Goal: Task Accomplishment & Management: Use online tool/utility

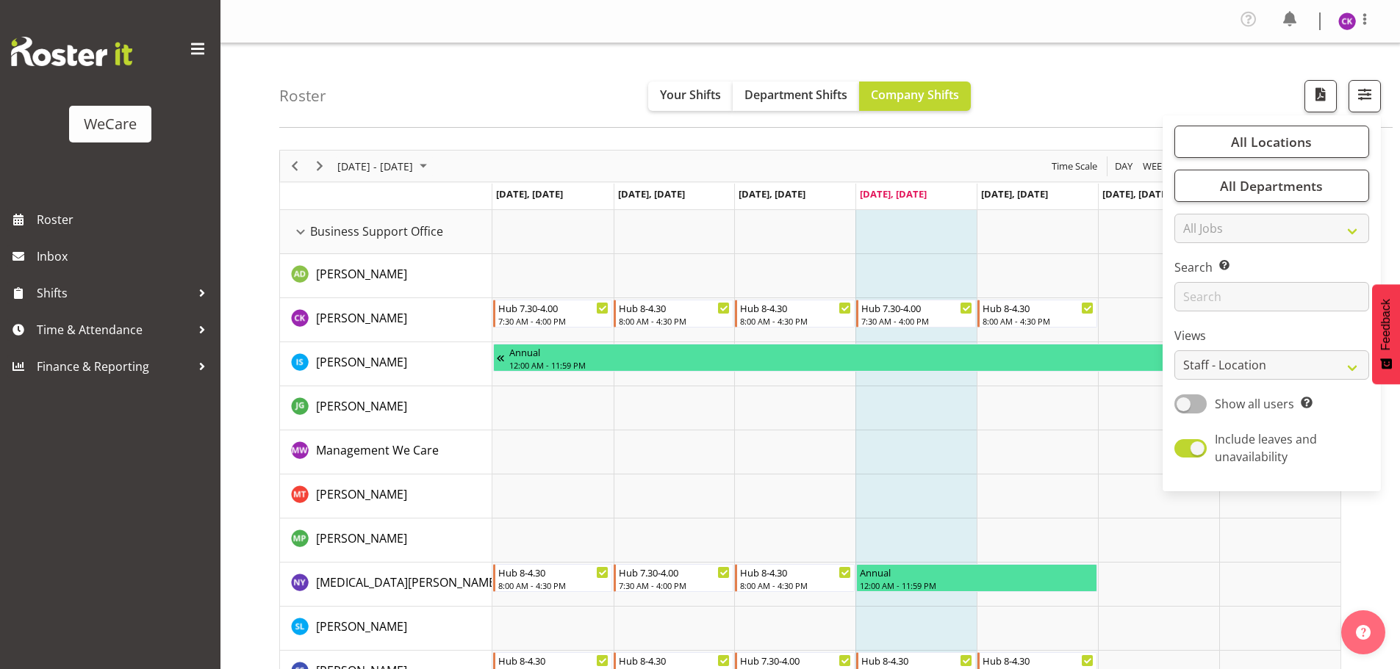
select select "location"
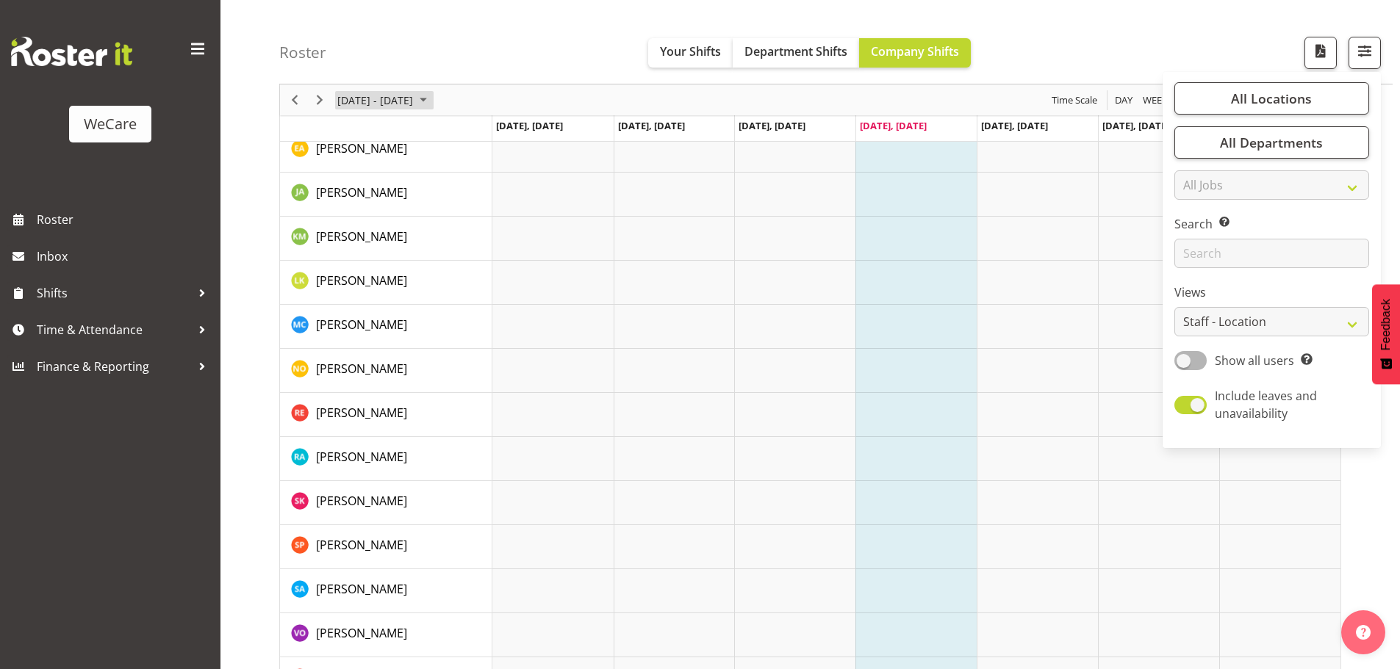
click at [395, 92] on span "[DATE] - [DATE]" at bounding box center [375, 100] width 79 height 18
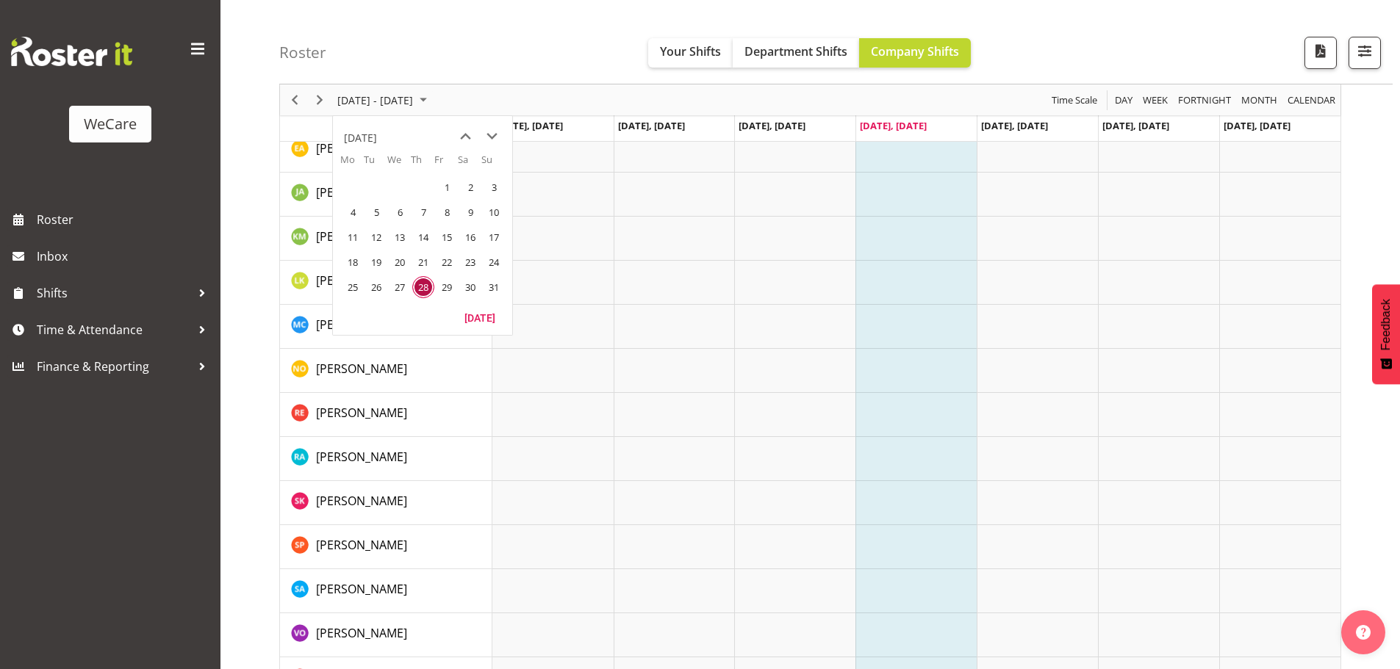
click at [428, 288] on span "28" at bounding box center [423, 287] width 22 height 22
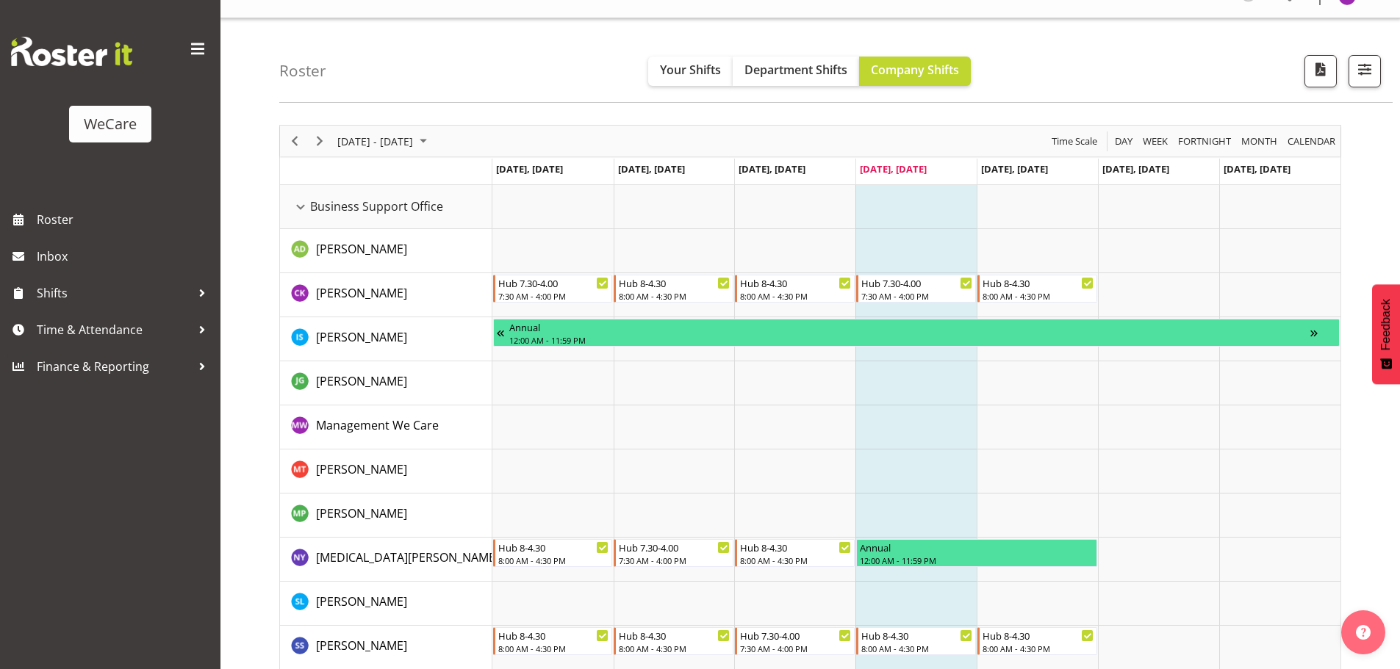
scroll to position [0, 0]
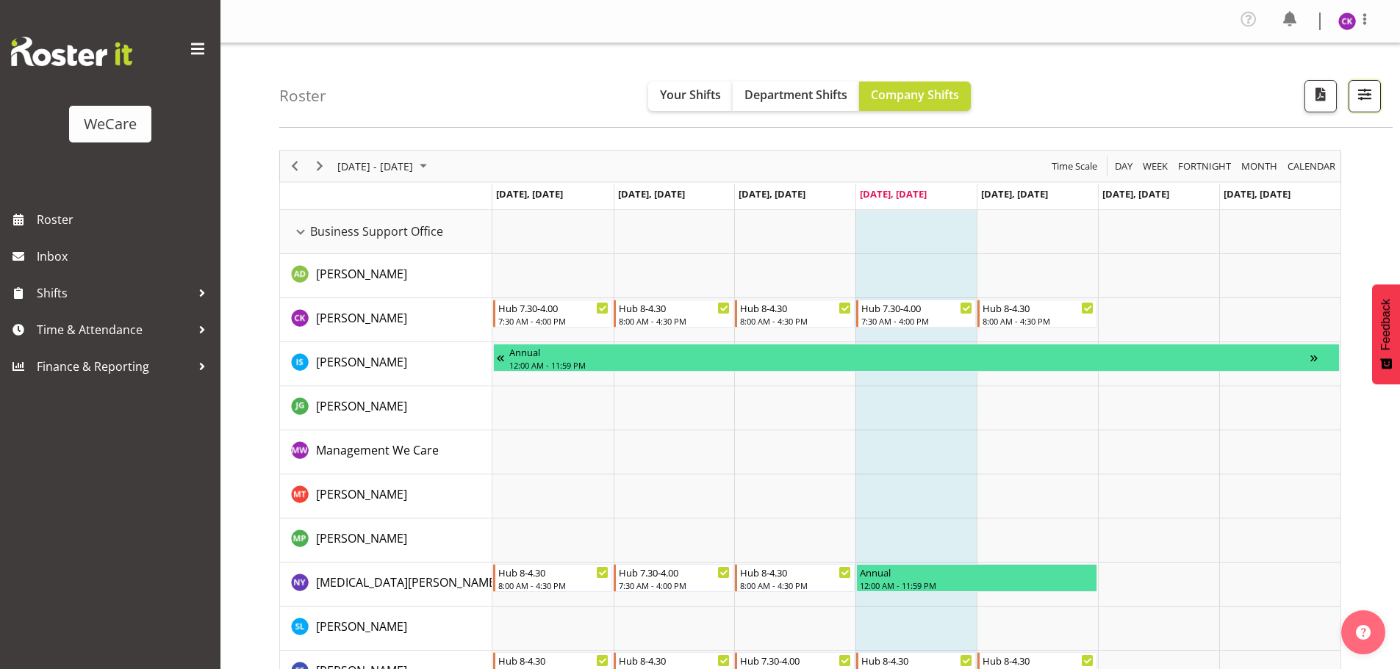
click at [1375, 98] on button "button" at bounding box center [1364, 96] width 32 height 32
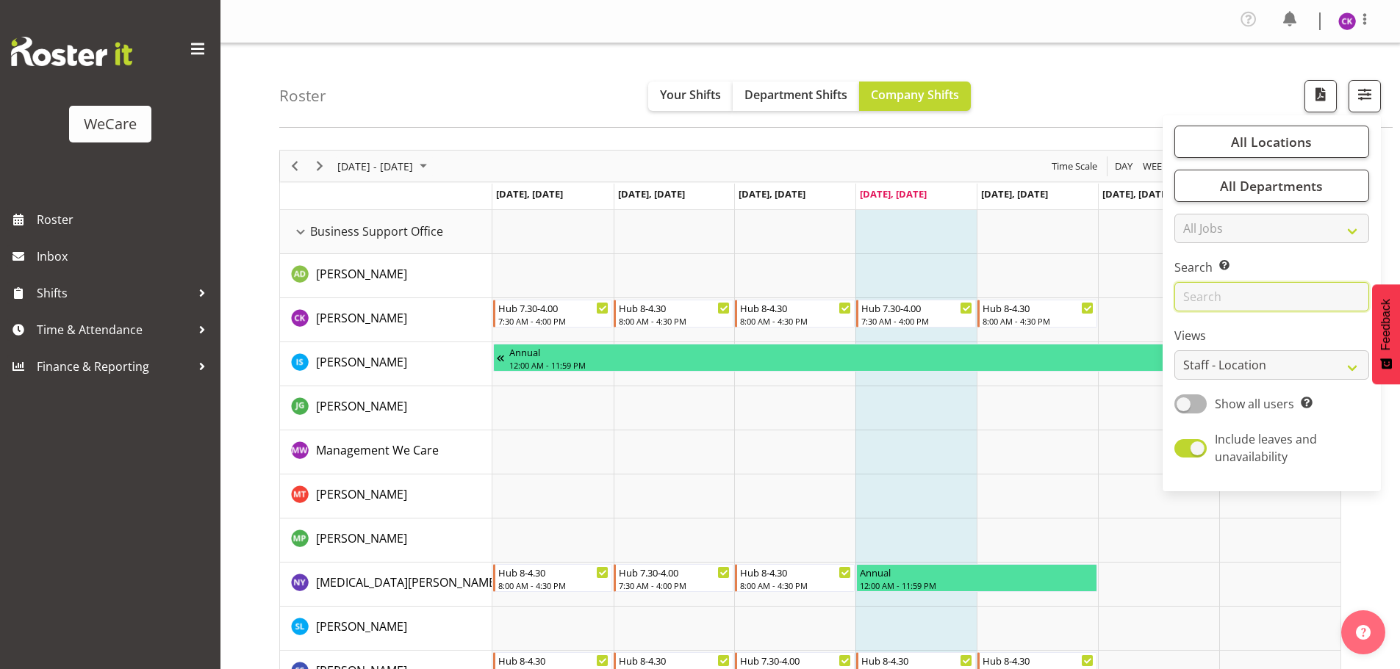
click at [1205, 294] on input "text" at bounding box center [1271, 296] width 195 height 29
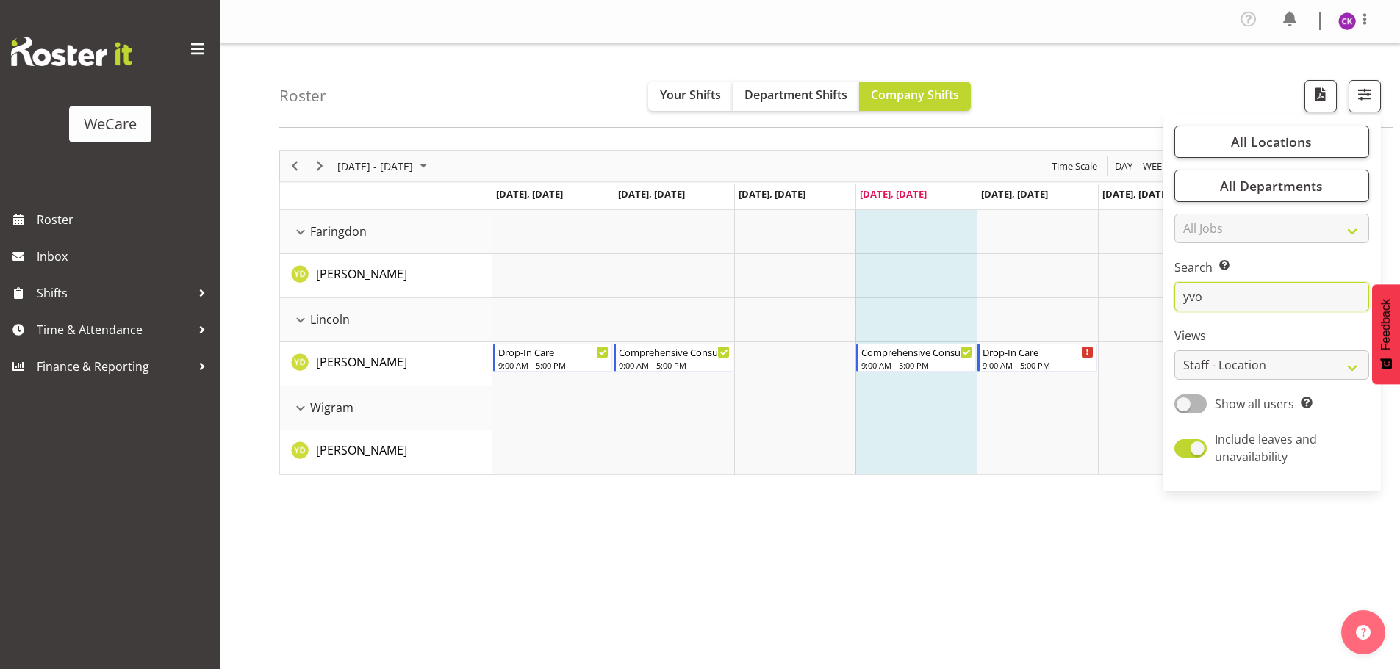
click at [1223, 299] on input "yvo" at bounding box center [1271, 296] width 195 height 29
type input "y"
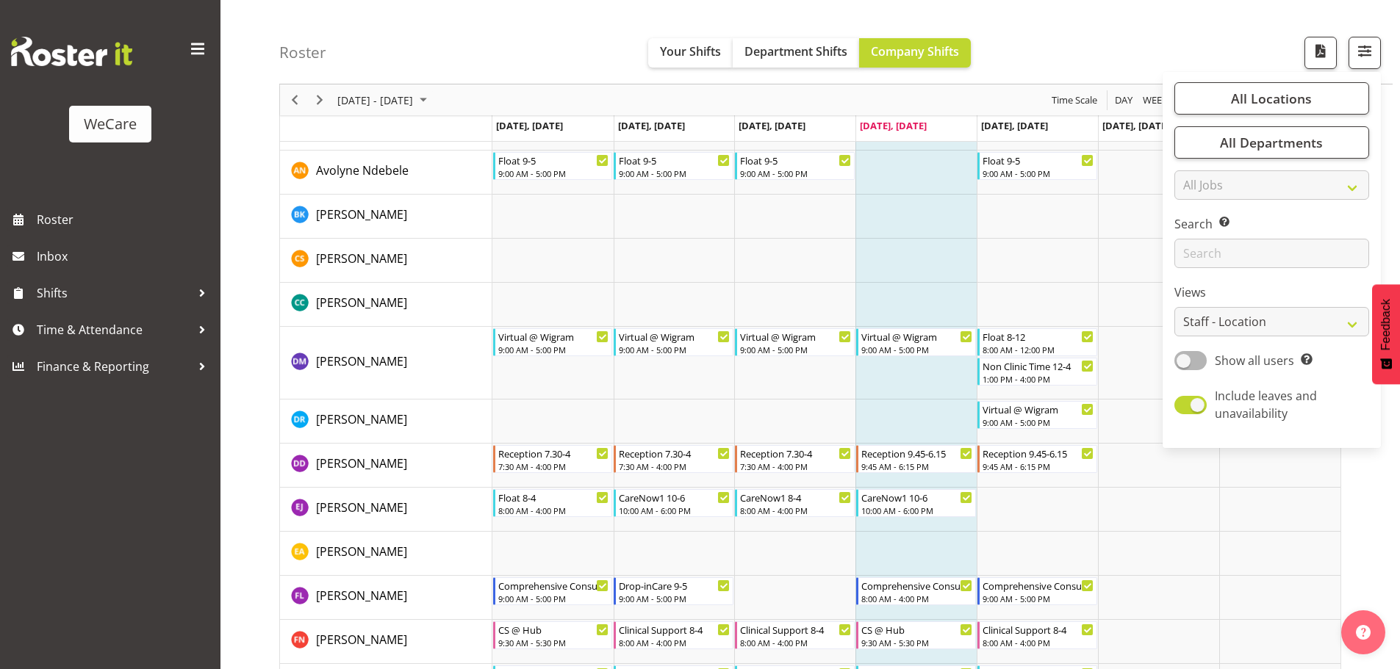
click at [910, 547] on td "Timeline Week of August 28, 2025" at bounding box center [915, 554] width 121 height 44
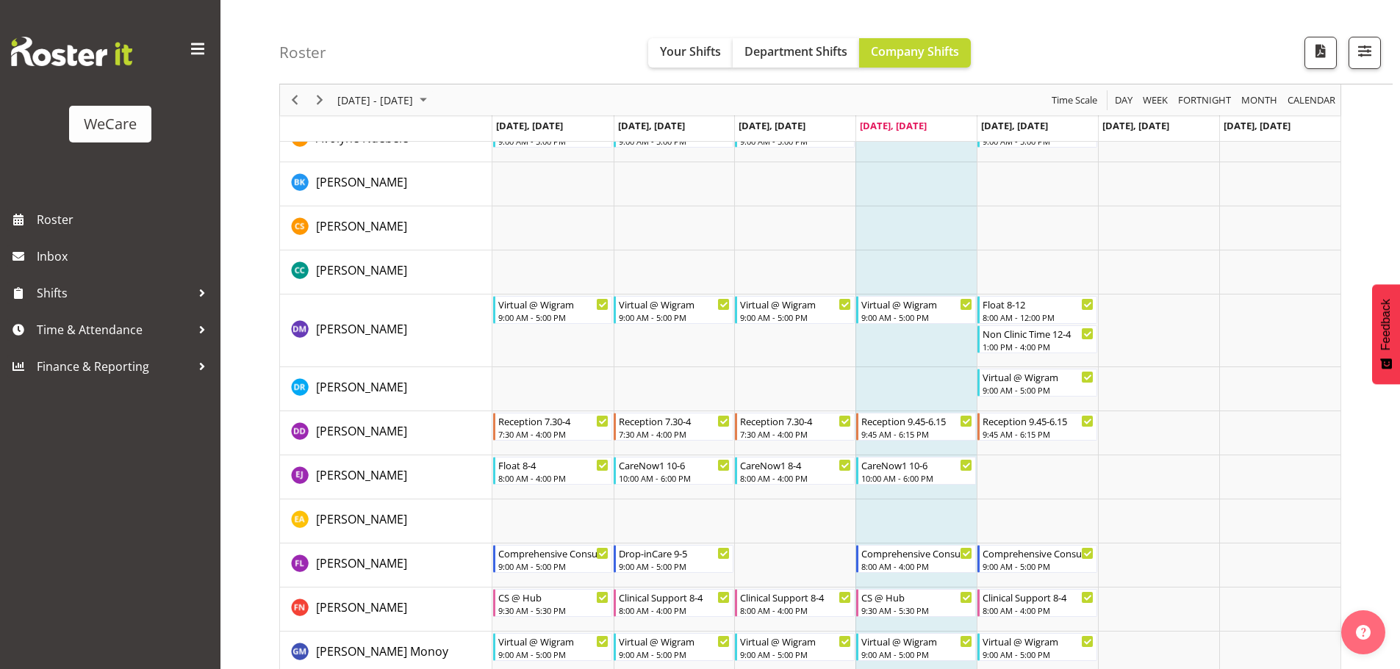
scroll to position [4415, 0]
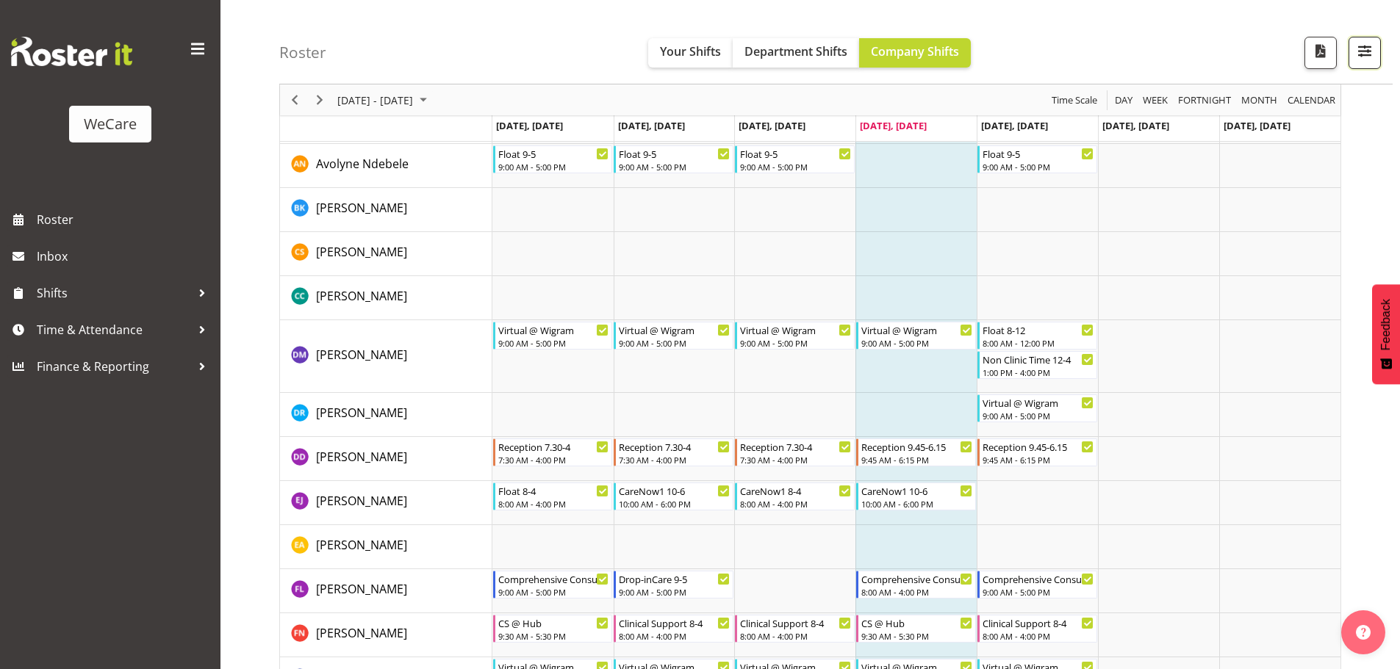
click at [1377, 43] on button "button" at bounding box center [1364, 53] width 32 height 32
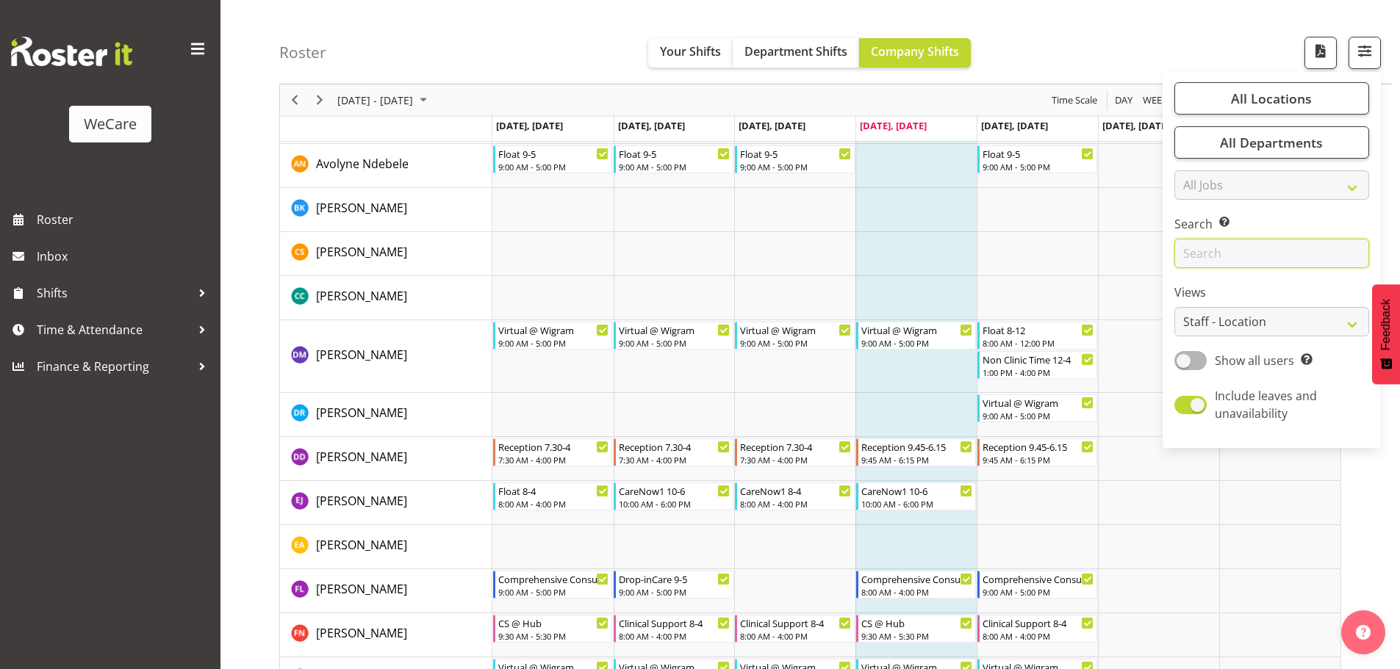
click at [1212, 258] on input "text" at bounding box center [1271, 253] width 195 height 29
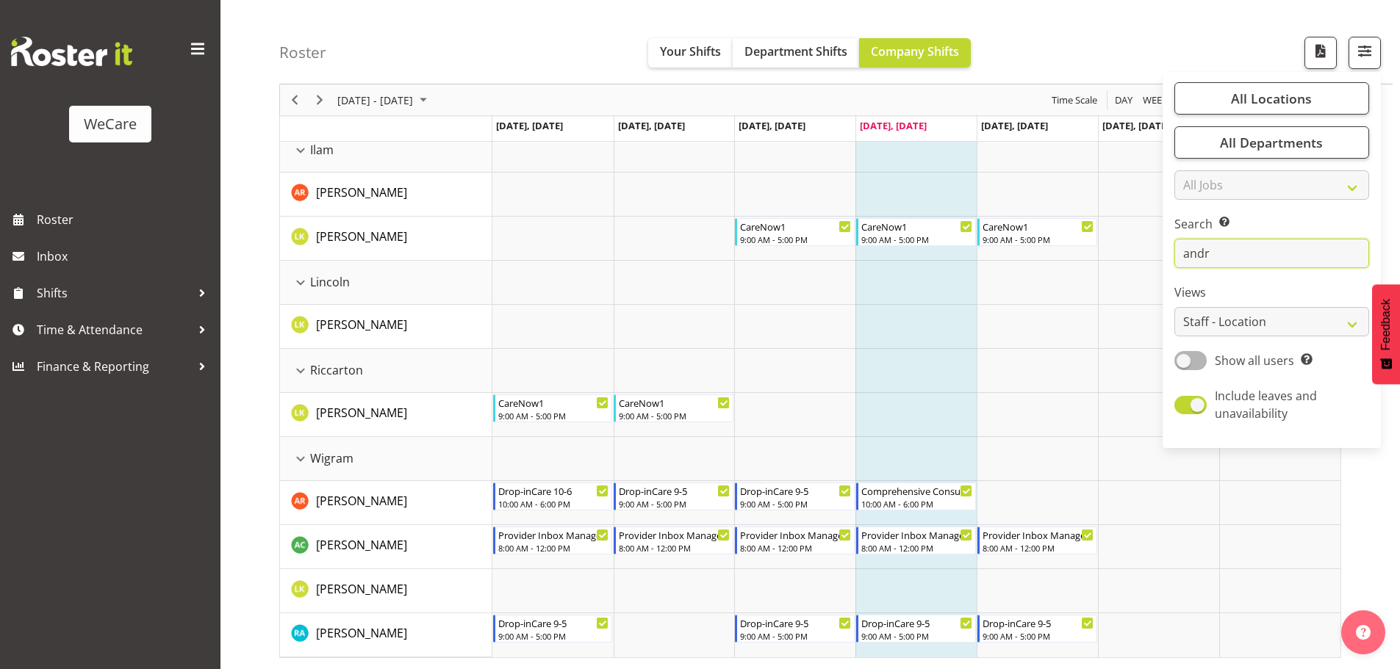
scroll to position [0, 0]
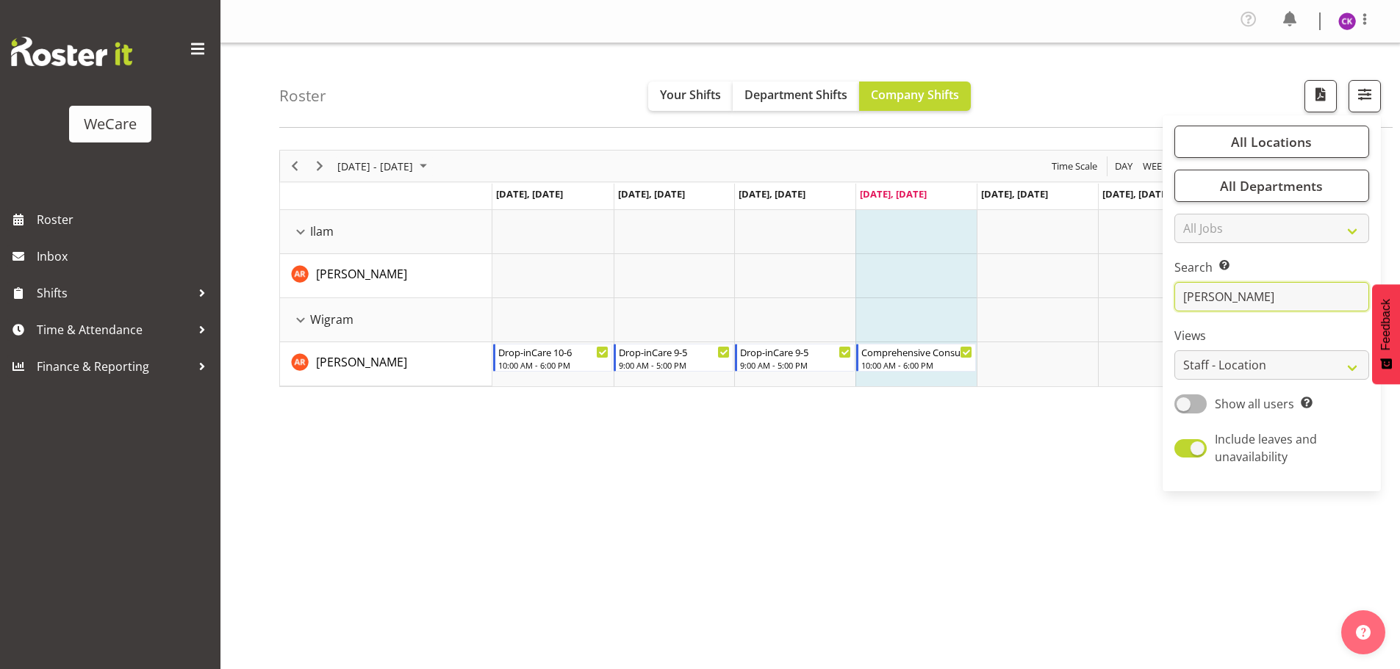
click at [1254, 292] on input "[PERSON_NAME]" at bounding box center [1271, 296] width 195 height 29
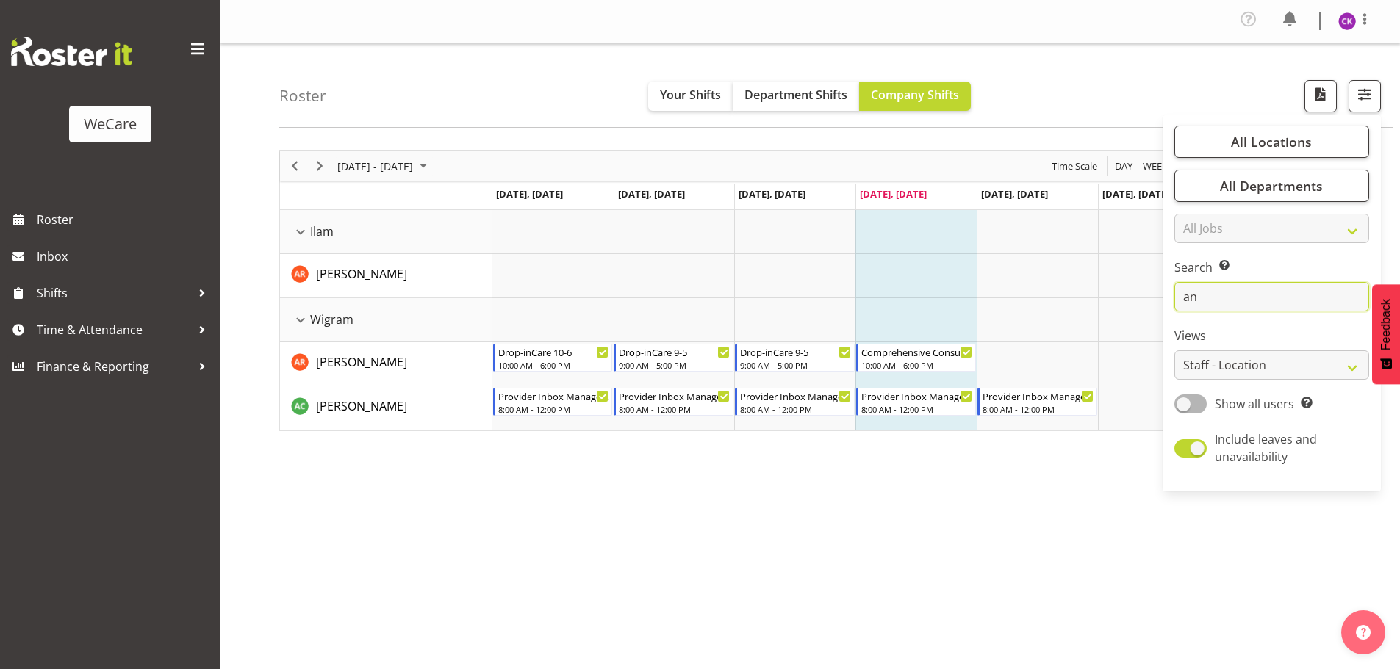
type input "a"
